Goal: Task Accomplishment & Management: Use online tool/utility

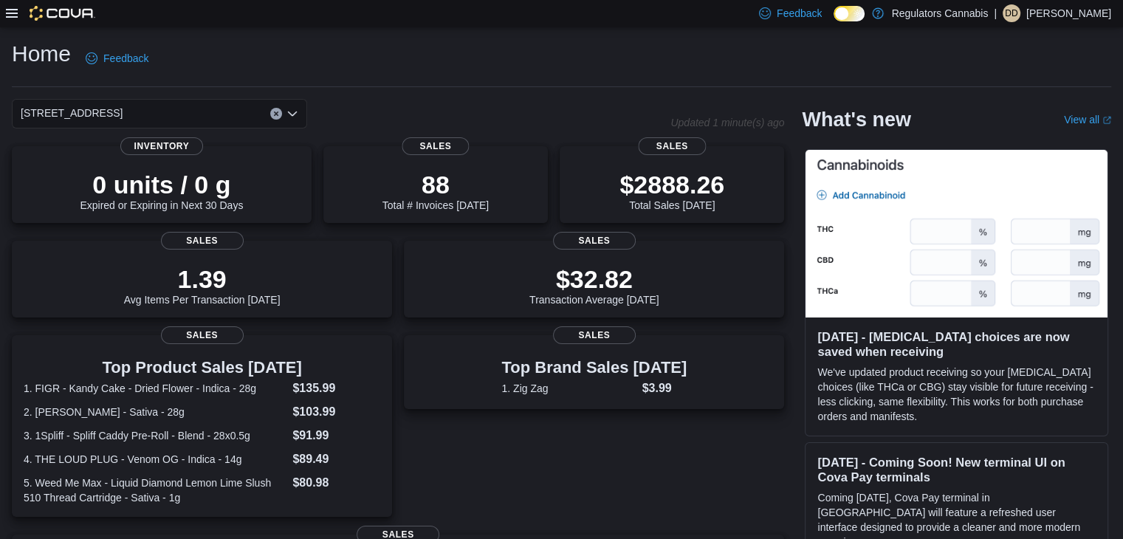
click at [10, 13] on icon at bounding box center [12, 13] width 12 height 9
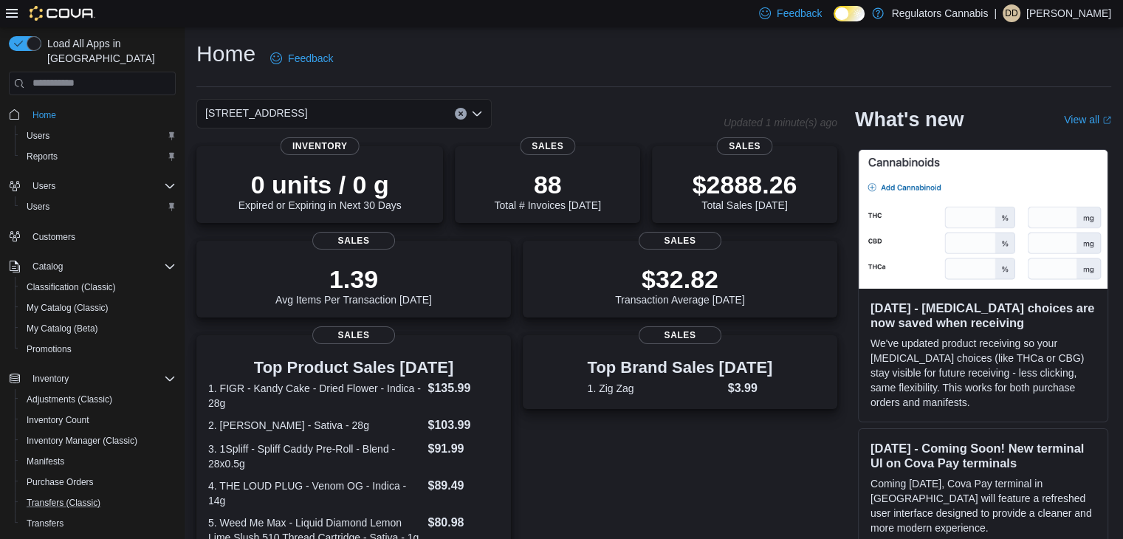
scroll to position [145, 0]
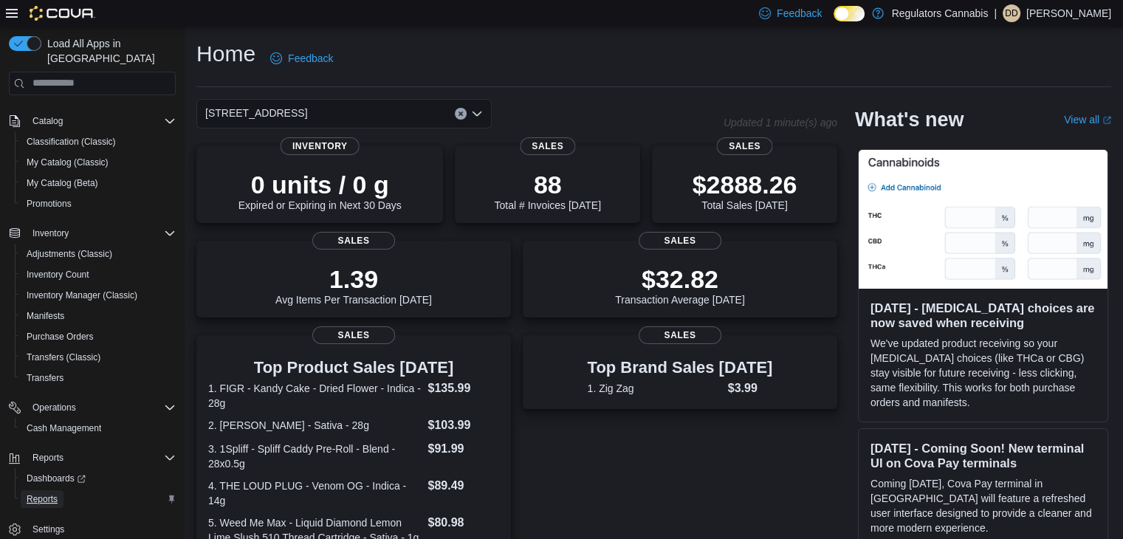
click at [49, 493] on span "Reports" at bounding box center [42, 499] width 31 height 12
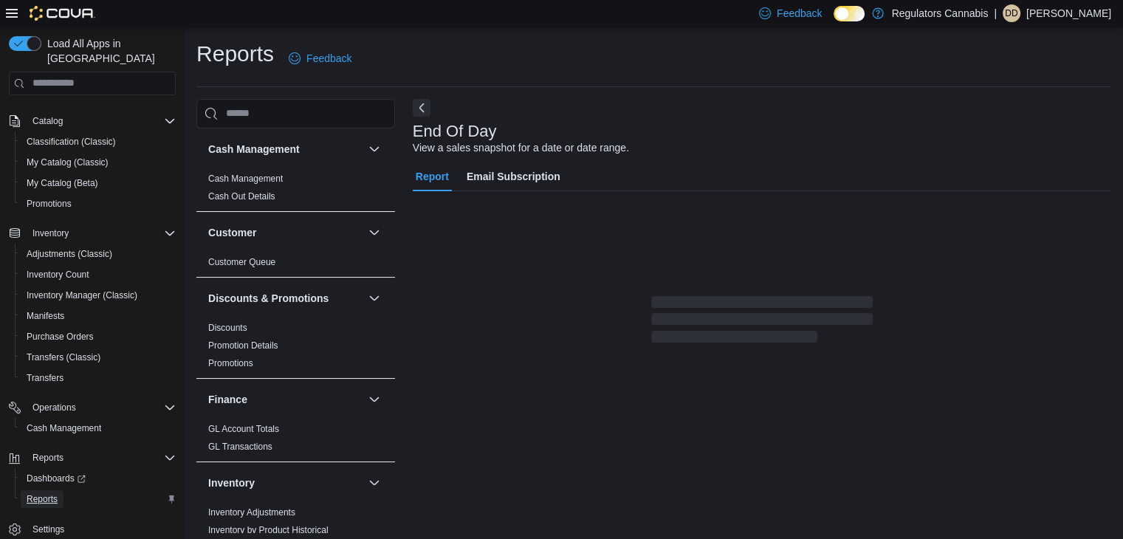
scroll to position [5, 0]
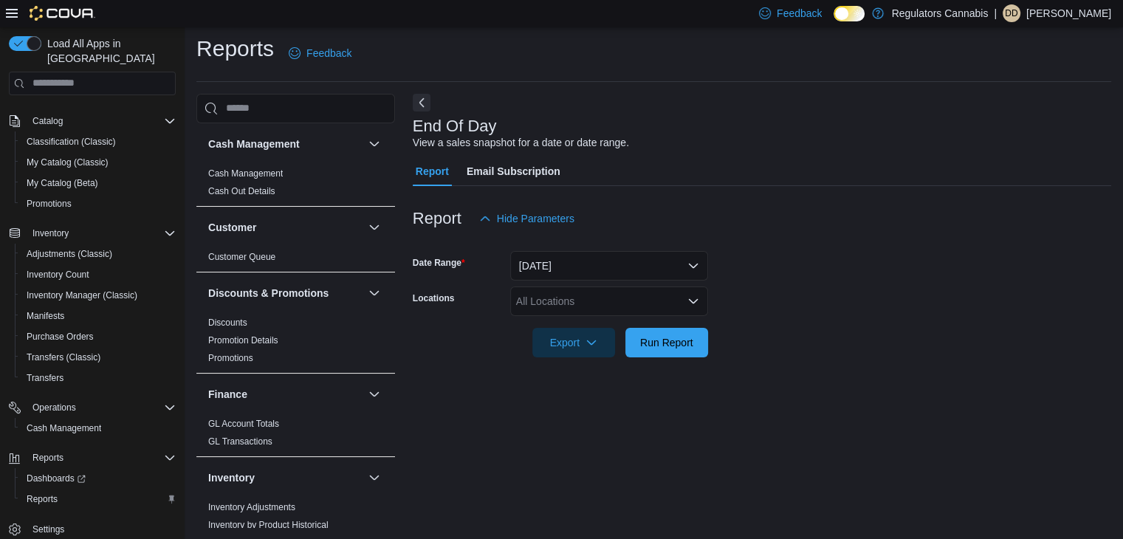
click at [493, 166] on span "Email Subscription" at bounding box center [514, 171] width 94 height 30
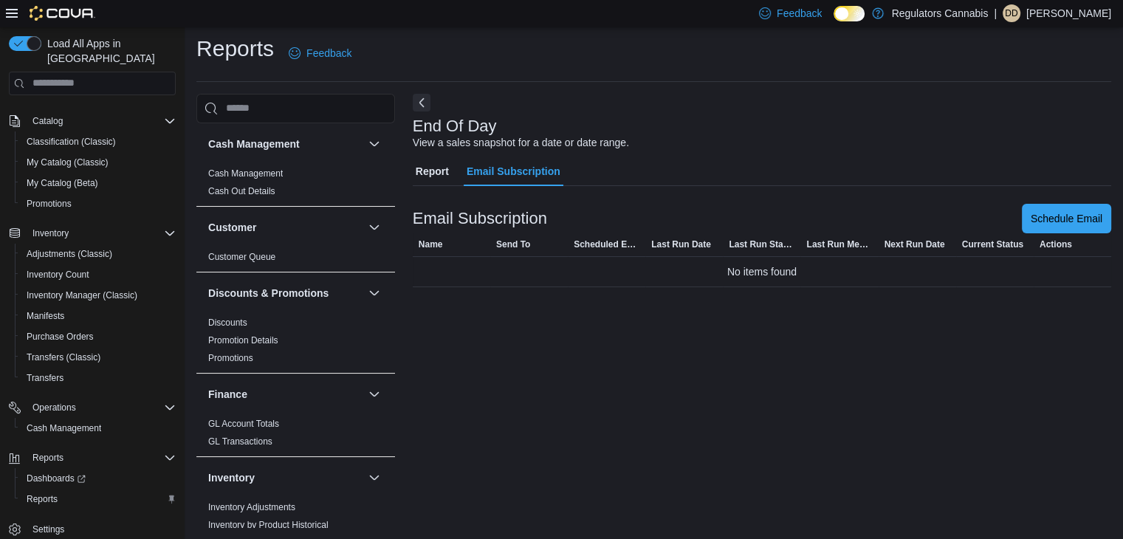
click at [425, 163] on span "Report" at bounding box center [432, 171] width 33 height 30
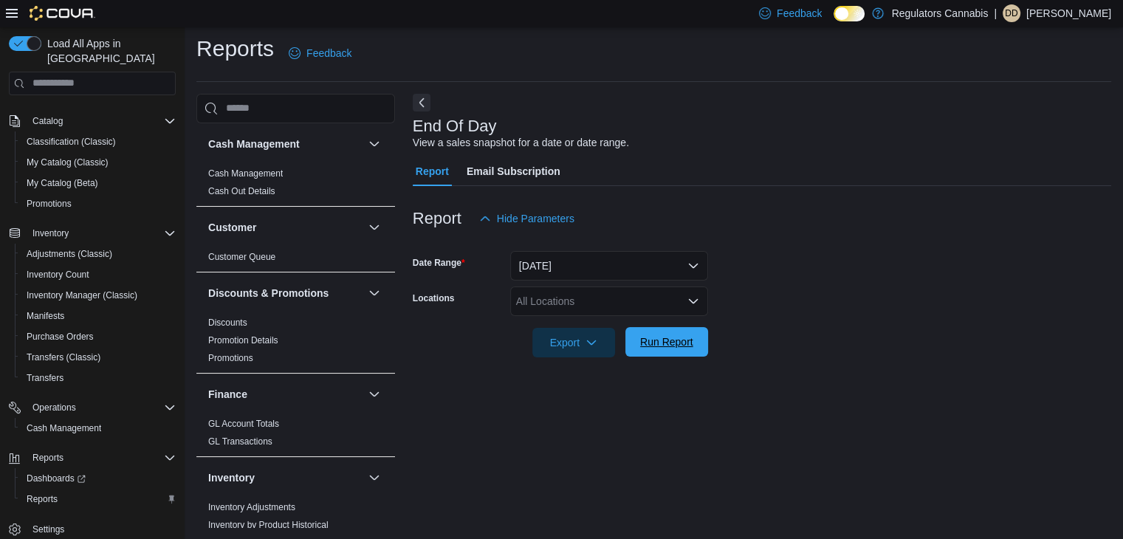
click at [661, 341] on span "Run Report" at bounding box center [666, 341] width 53 height 15
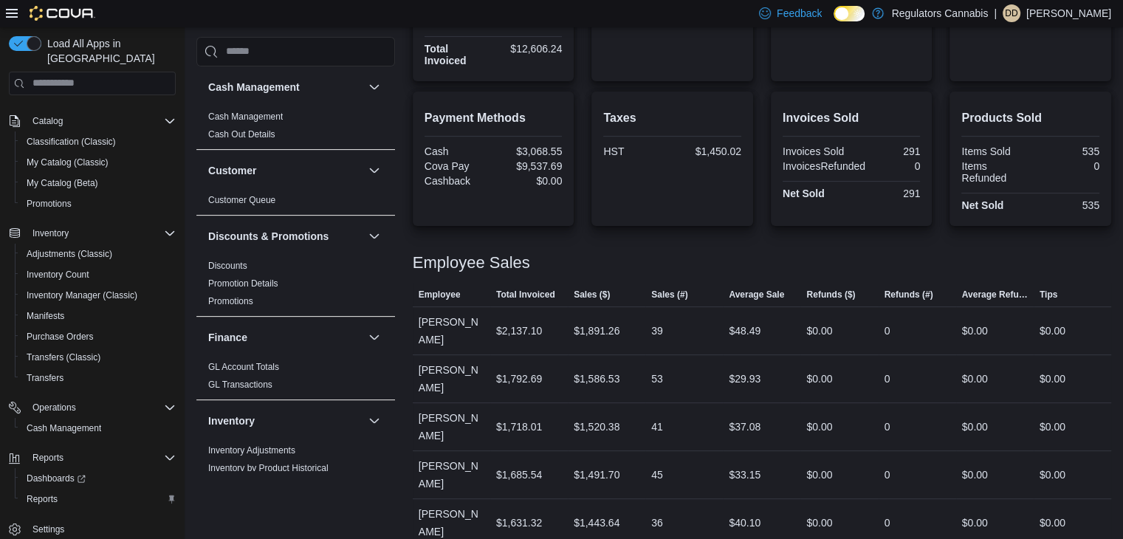
scroll to position [522, 0]
